Goal: Information Seeking & Learning: Check status

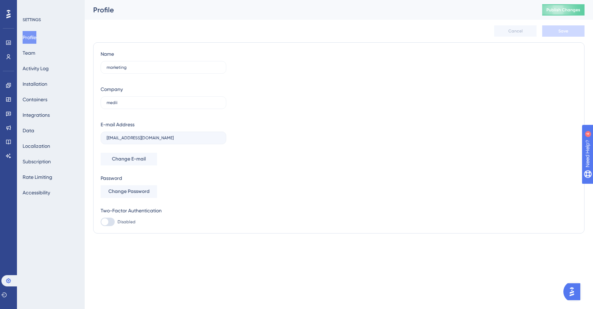
click at [7, 92] on div "Engagement Widgets Feedback Product Updates Knowledge Base AI Assistant" at bounding box center [9, 121] width 6 height 82
click at [7, 99] on icon at bounding box center [9, 100] width 6 height 6
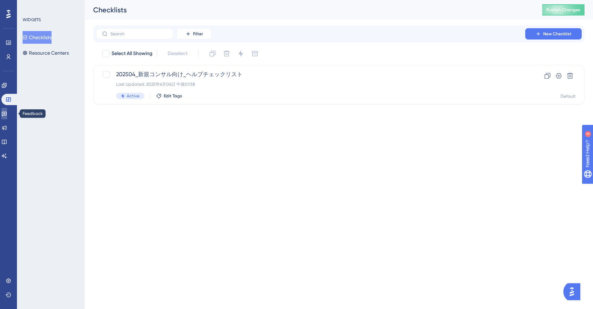
click at [7, 114] on icon at bounding box center [4, 114] width 5 height 5
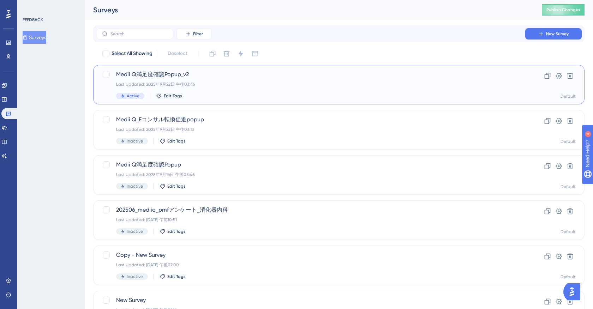
click at [202, 85] on div "Last Updated: 2025年9月22日 午後03:46" at bounding box center [310, 84] width 389 height 6
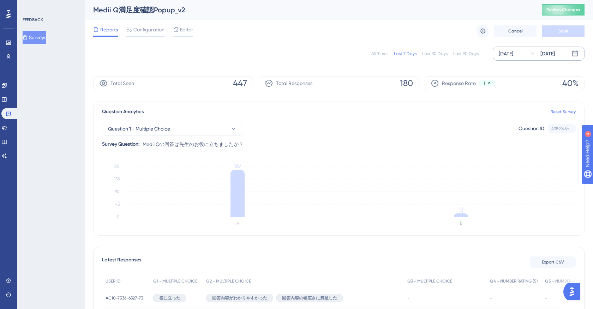
click at [548, 47] on div "[DATE] [DATE]" at bounding box center [538, 54] width 92 height 14
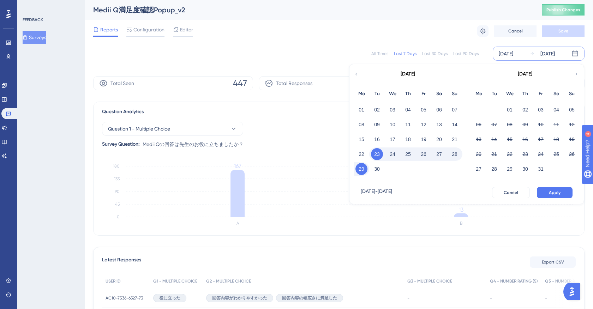
click at [456, 43] on div "All Times Last 7 Days Last 30 Days Last 90 Days [DATE] [DATE] [DATE] Mo Tu We T…" at bounding box center [338, 53] width 491 height 23
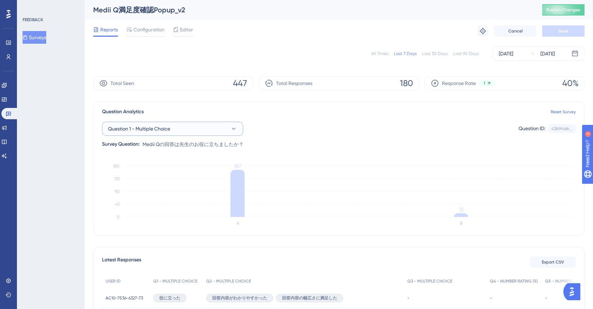
click at [182, 126] on button "Question 1 - Multiple Choice" at bounding box center [172, 129] width 141 height 14
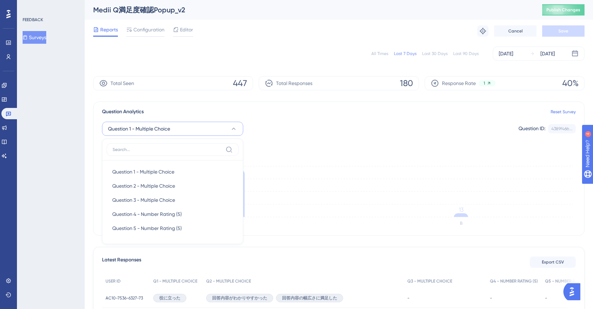
scroll to position [37, 0]
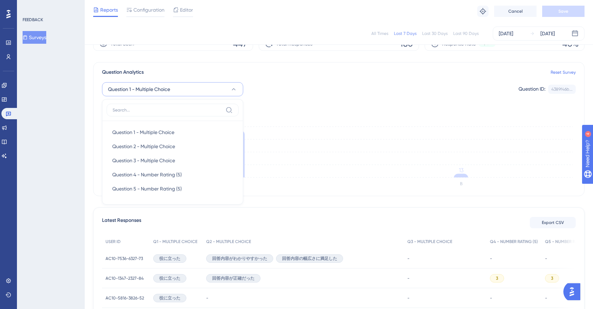
click at [287, 91] on div "Question 1 - Multiple Choice Question 1 - Multiple Choice Question 1 - Multiple…" at bounding box center [338, 89] width 473 height 14
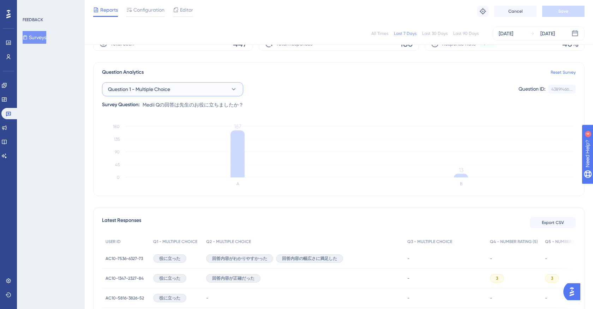
click at [209, 89] on button "Question 1 - Multiple Choice" at bounding box center [172, 89] width 141 height 14
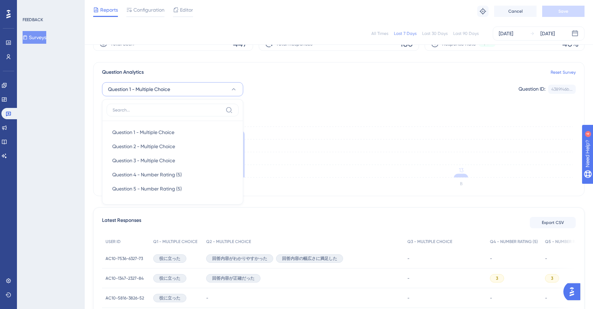
scroll to position [34, 0]
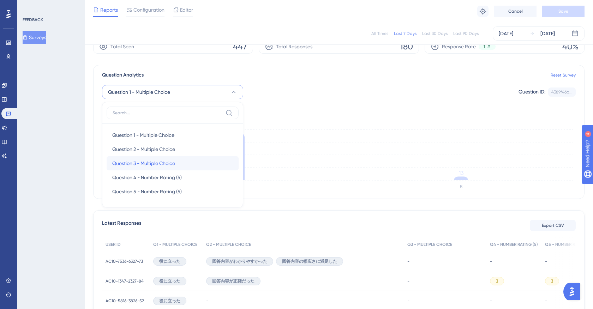
click at [170, 164] on span "Question 3 - Multiple Choice" at bounding box center [143, 163] width 63 height 8
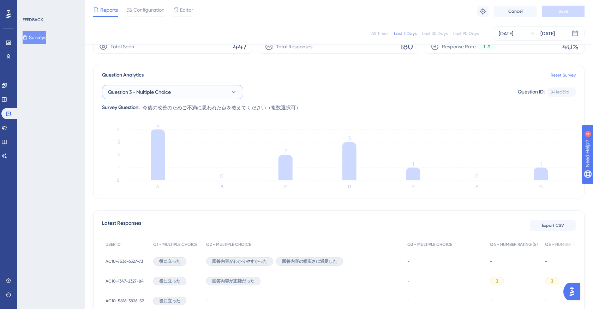
click at [231, 89] on icon at bounding box center [233, 92] width 7 height 7
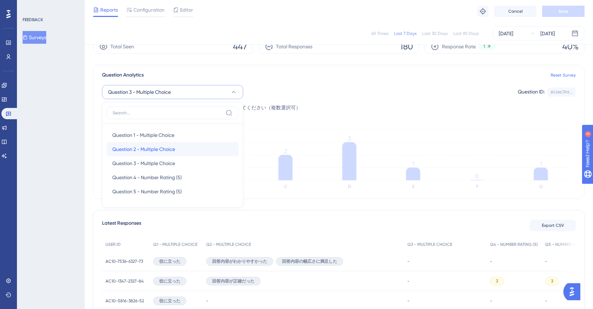
click at [178, 143] on div "Question 2 - Multiple Choice Question 2 - Multiple Choice" at bounding box center [172, 149] width 121 height 14
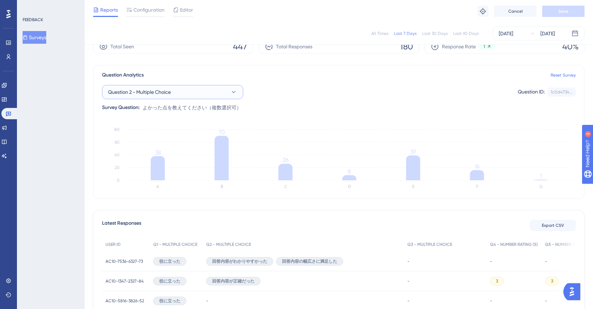
click at [208, 95] on button "Question 2 - Multiple Choice" at bounding box center [172, 92] width 141 height 14
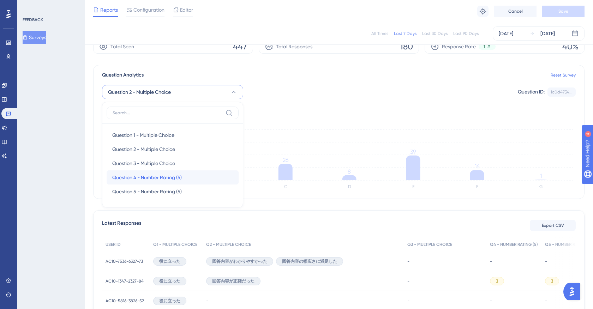
click at [174, 174] on span "Question 4 - Number Rating (5)" at bounding box center [146, 177] width 69 height 8
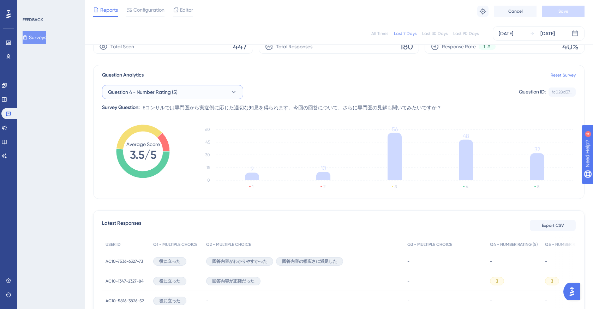
click at [203, 91] on button "Question 4 - Number Rating (5)" at bounding box center [172, 92] width 141 height 14
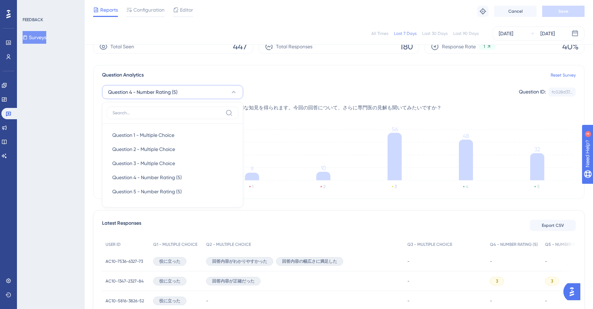
click at [300, 87] on div "Question 4 - Number Rating (5) Question 1 - Multiple Choice Question 1 - Multip…" at bounding box center [338, 92] width 473 height 14
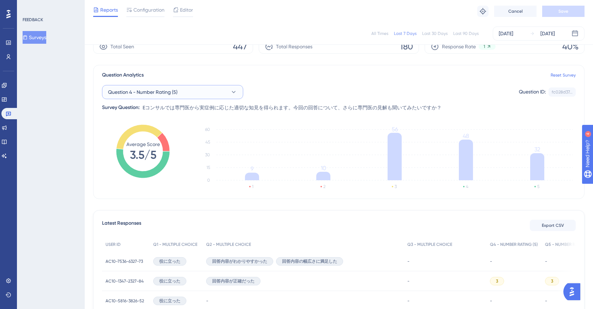
click at [212, 88] on button "Question 4 - Number Rating (5)" at bounding box center [172, 92] width 141 height 14
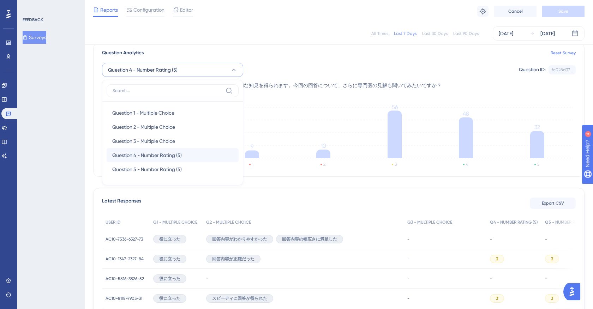
scroll to position [56, 0]
click at [322, 59] on div "Question 4 - Number Rating (5) Question 1 - Multiple Choice Question 1 - Multip…" at bounding box center [338, 74] width 473 height 32
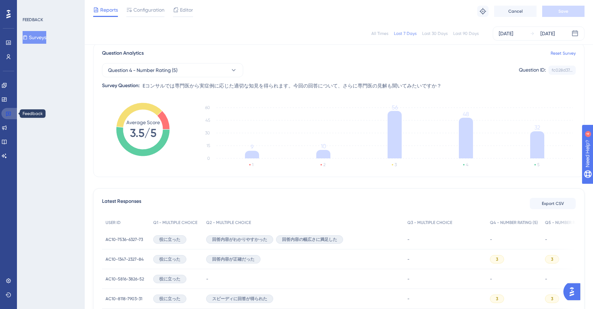
click at [11, 114] on icon at bounding box center [9, 114] width 6 height 6
